Goal: Check status

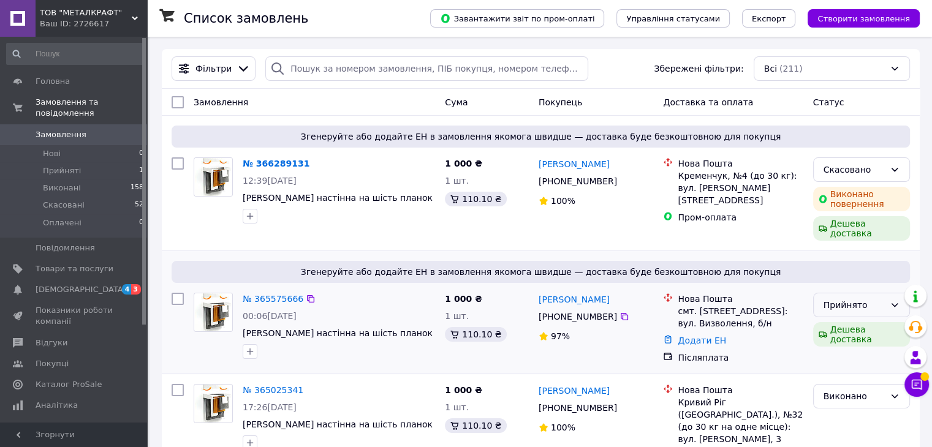
click at [897, 300] on icon at bounding box center [895, 305] width 10 height 10
click at [861, 328] on li "Виконано" at bounding box center [861, 322] width 96 height 22
